Goal: Information Seeking & Learning: Find specific fact

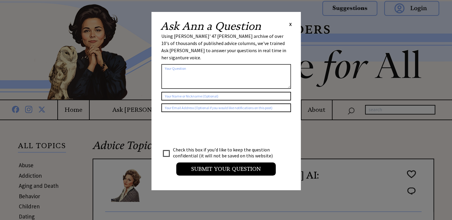
click at [291, 23] on span "X" at bounding box center [290, 24] width 3 height 6
click at [290, 24] on span "X" at bounding box center [290, 24] width 3 height 6
